Goal: Information Seeking & Learning: Learn about a topic

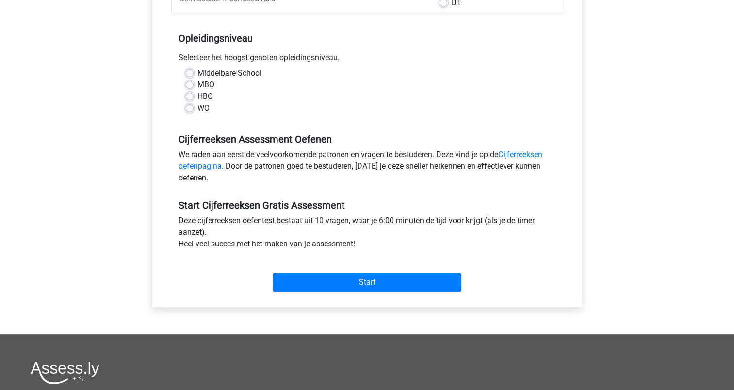
scroll to position [175, 0]
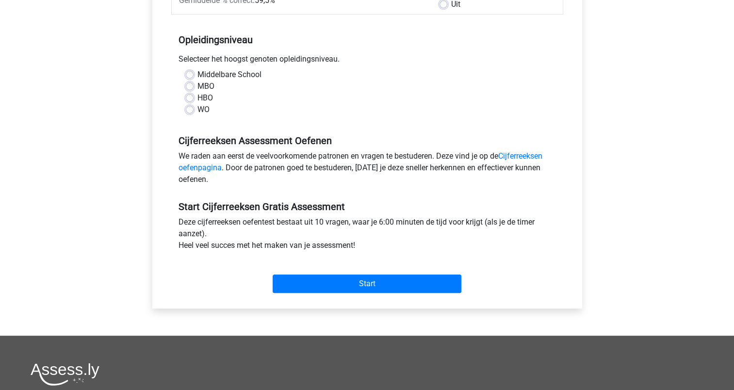
click at [197, 72] on label "Middelbare School" at bounding box center [229, 75] width 64 height 12
click at [189, 72] on input "Middelbare School" at bounding box center [190, 74] width 8 height 10
radio input "true"
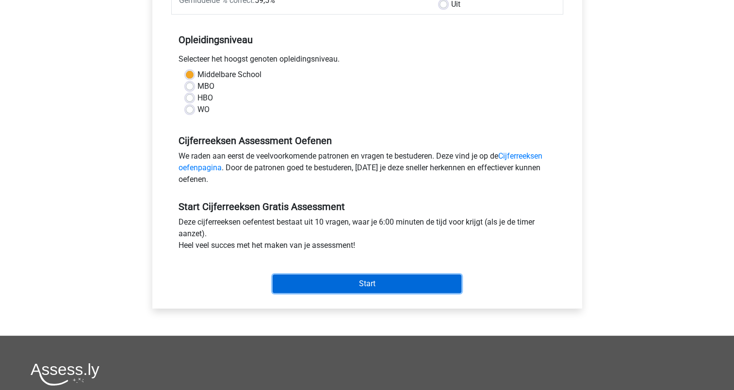
click at [335, 281] on input "Start" at bounding box center [367, 284] width 189 height 18
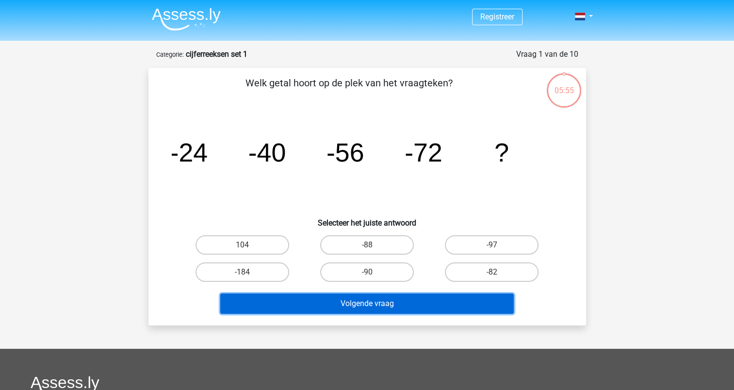
click at [351, 307] on button "Volgende vraag" at bounding box center [367, 304] width 294 height 20
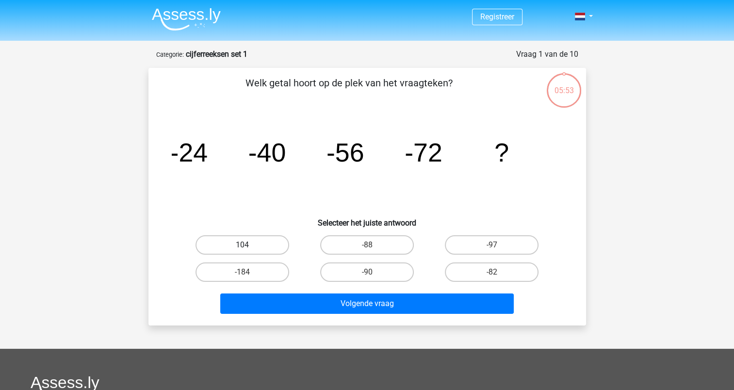
click at [244, 243] on label "104" at bounding box center [243, 244] width 94 height 19
click at [244, 245] on input "104" at bounding box center [245, 248] width 6 height 6
radio input "true"
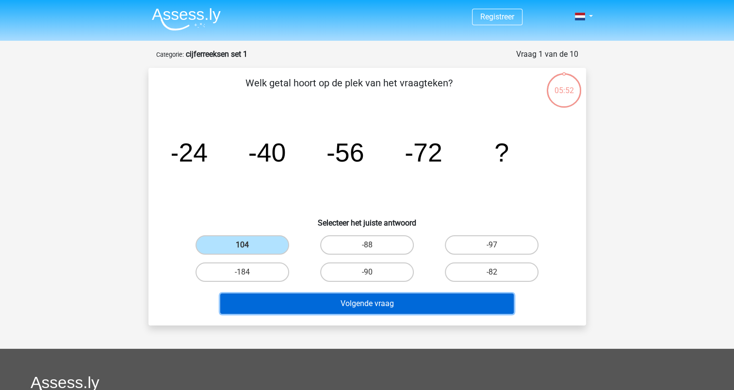
click at [304, 303] on button "Volgende vraag" at bounding box center [367, 304] width 294 height 20
click at [296, 307] on button "Volgende vraag" at bounding box center [367, 304] width 294 height 20
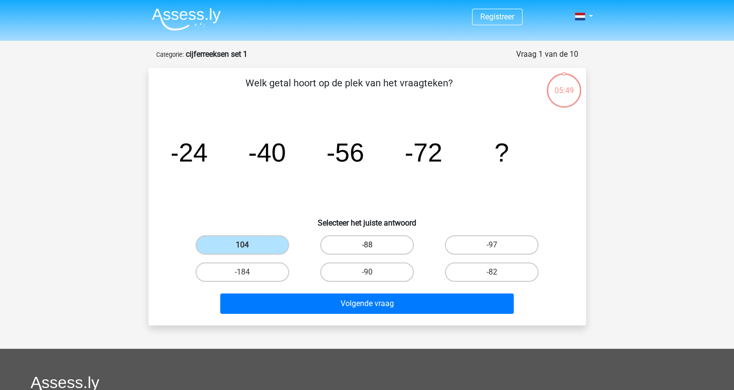
click at [346, 248] on label "-88" at bounding box center [367, 244] width 94 height 19
click at [367, 248] on input "-88" at bounding box center [370, 248] width 6 height 6
radio input "true"
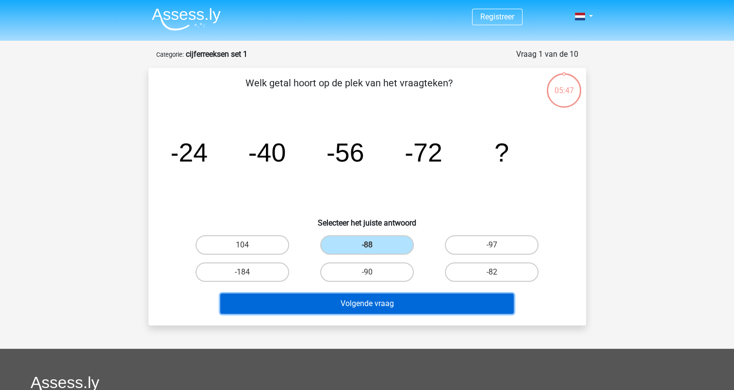
click at [343, 307] on button "Volgende vraag" at bounding box center [367, 304] width 294 height 20
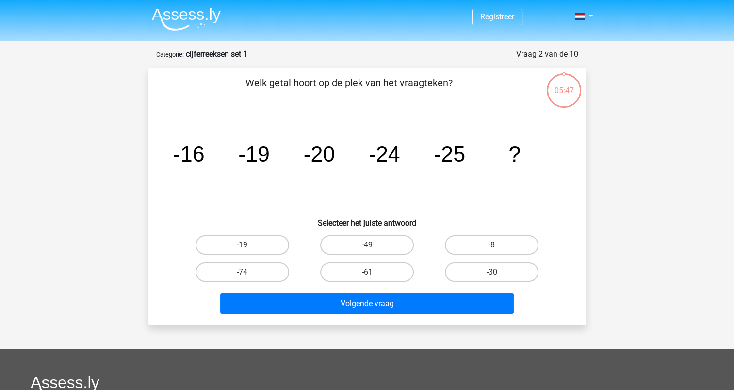
scroll to position [49, 0]
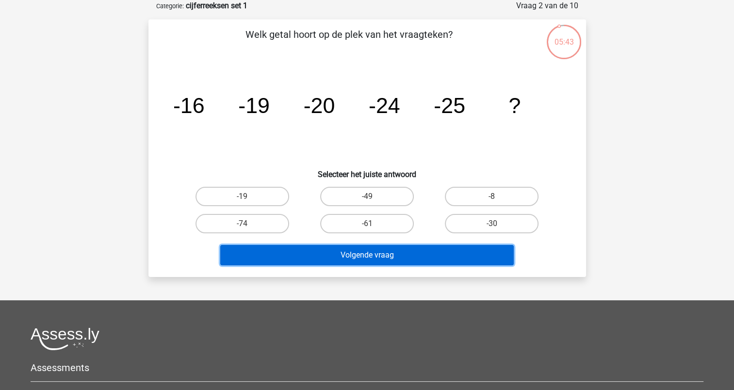
click at [328, 257] on button "Volgende vraag" at bounding box center [367, 255] width 294 height 20
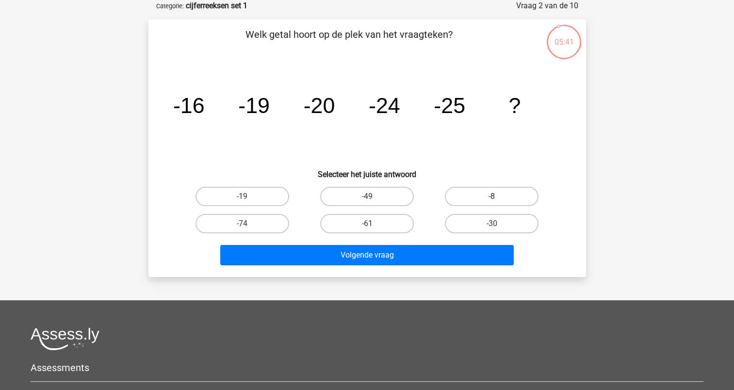
click at [483, 192] on label "-8" at bounding box center [492, 196] width 94 height 19
click at [492, 196] on input "-8" at bounding box center [495, 199] width 6 height 6
radio input "true"
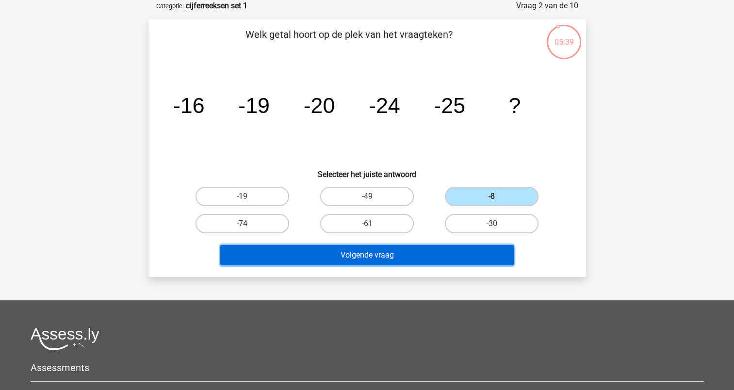
click at [409, 248] on button "Volgende vraag" at bounding box center [367, 255] width 294 height 20
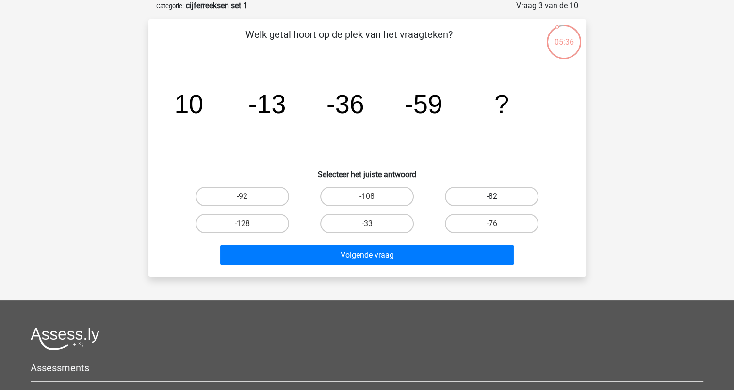
click at [467, 193] on label "-82" at bounding box center [492, 196] width 94 height 19
click at [492, 196] on input "-82" at bounding box center [495, 199] width 6 height 6
radio input "true"
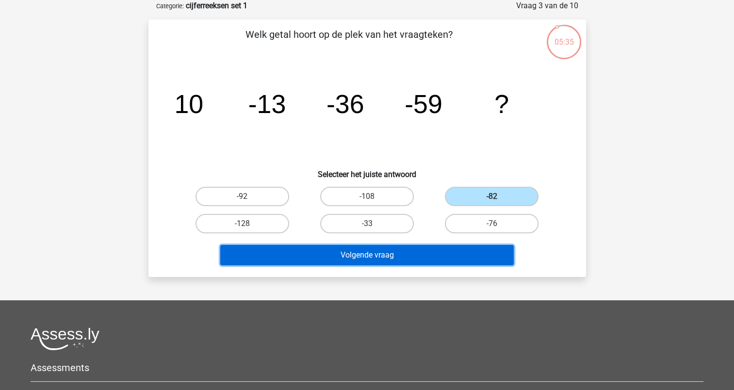
click at [429, 254] on button "Volgende vraag" at bounding box center [367, 255] width 294 height 20
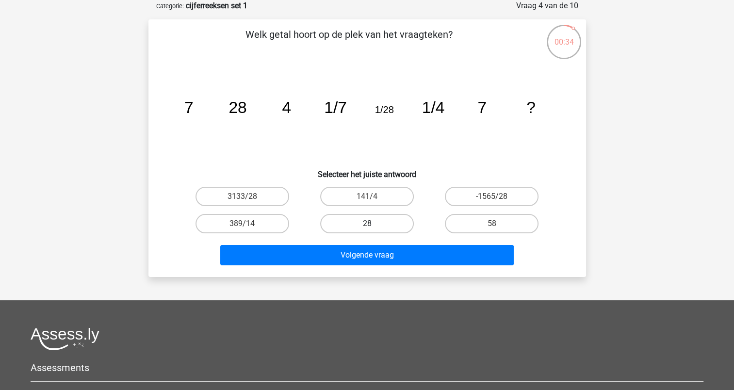
click at [362, 222] on label "28" at bounding box center [367, 223] width 94 height 19
click at [367, 224] on input "28" at bounding box center [370, 227] width 6 height 6
radio input "true"
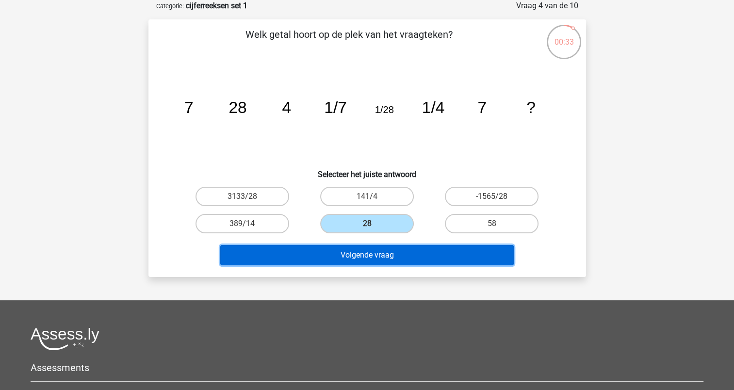
click at [360, 251] on button "Volgende vraag" at bounding box center [367, 255] width 294 height 20
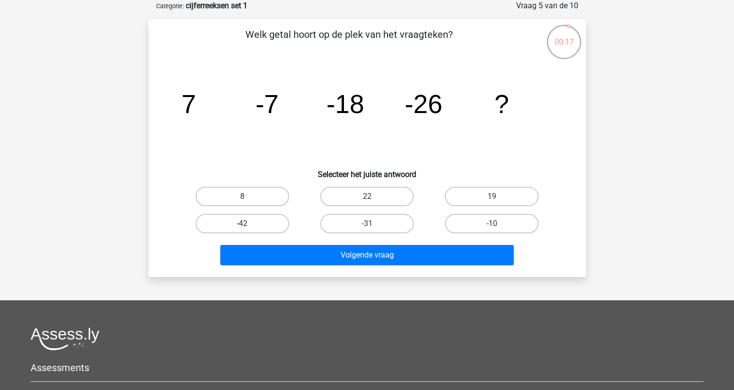
click at [269, 105] on tspan "-7" at bounding box center [266, 103] width 23 height 29
click at [371, 198] on input "22" at bounding box center [370, 199] width 6 height 6
radio input "true"
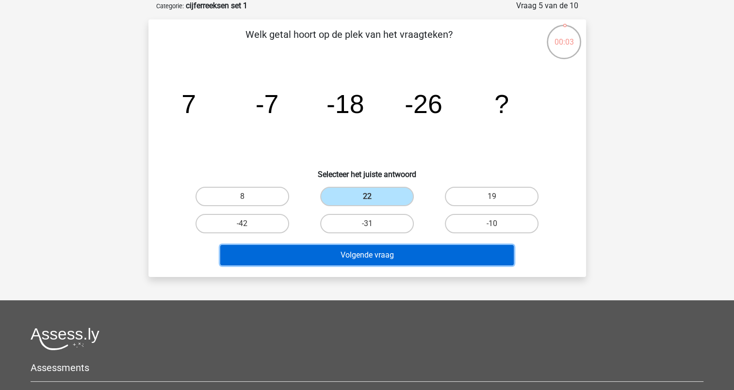
click at [371, 255] on button "Volgende vraag" at bounding box center [367, 255] width 294 height 20
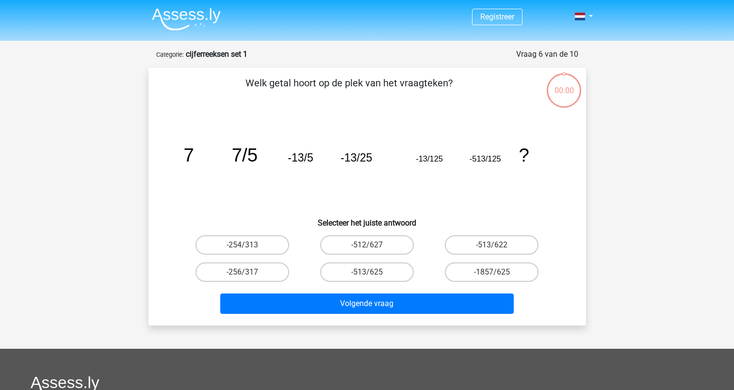
scroll to position [49, 0]
